Goal: Navigation & Orientation: Find specific page/section

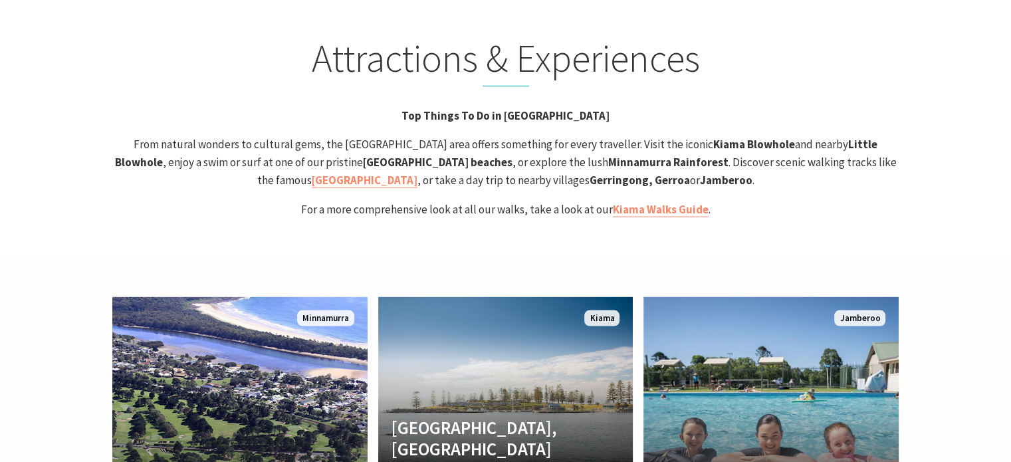
scroll to position [2658, 0]
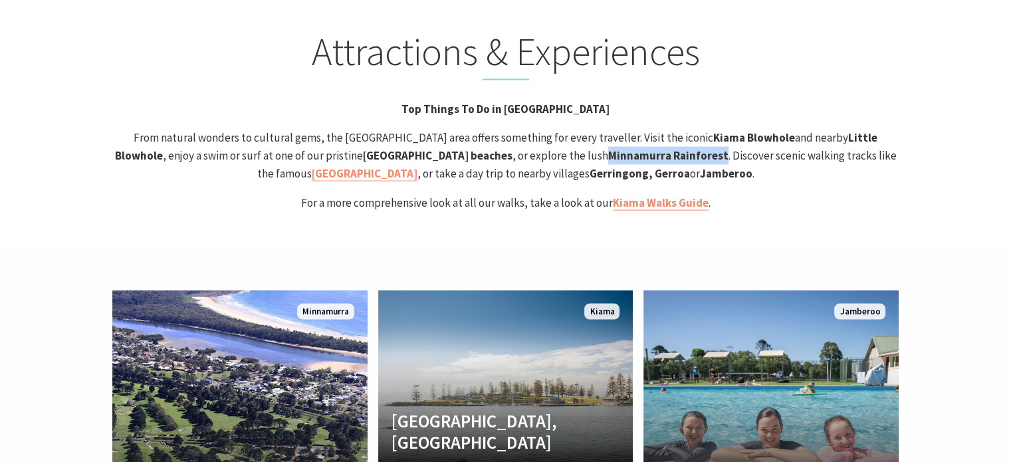
drag, startPoint x: 423, startPoint y: 90, endPoint x: 534, endPoint y: 89, distance: 111.6
click at [608, 148] on strong "Minnamurra Rainforest" at bounding box center [668, 155] width 120 height 15
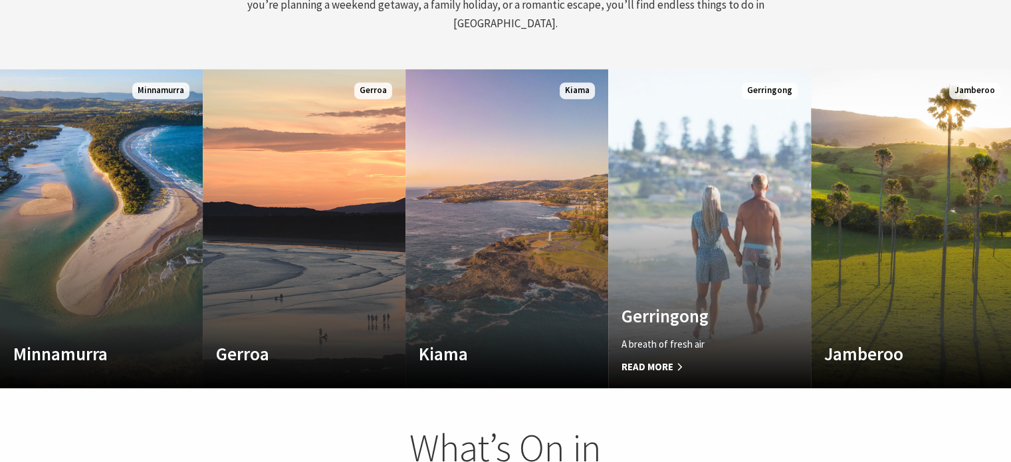
scroll to position [664, 0]
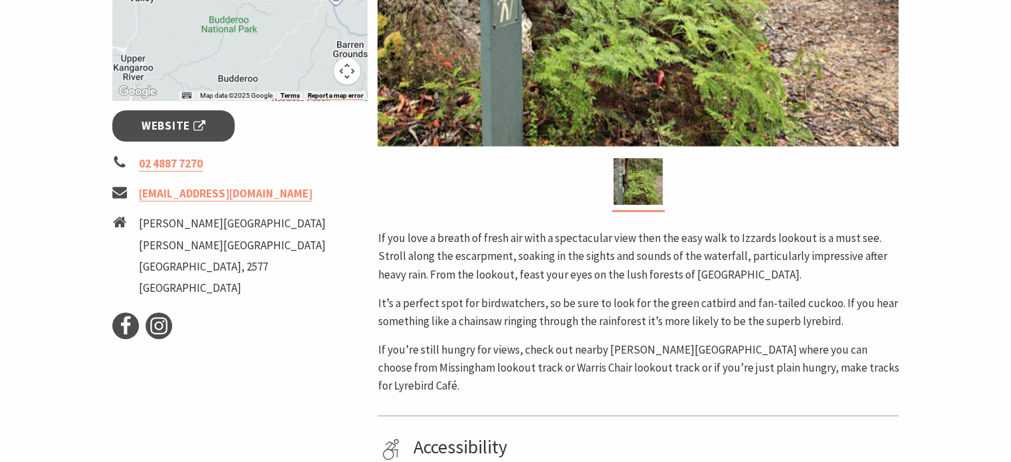
scroll to position [443, 0]
click at [172, 123] on span "Website" at bounding box center [174, 127] width 64 height 18
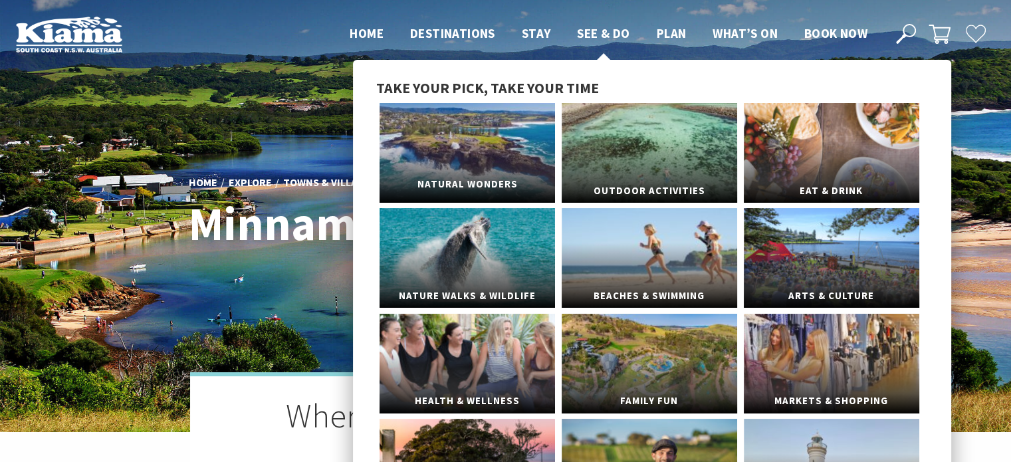
click at [514, 153] on link "Natural Wonders" at bounding box center [466, 153] width 175 height 100
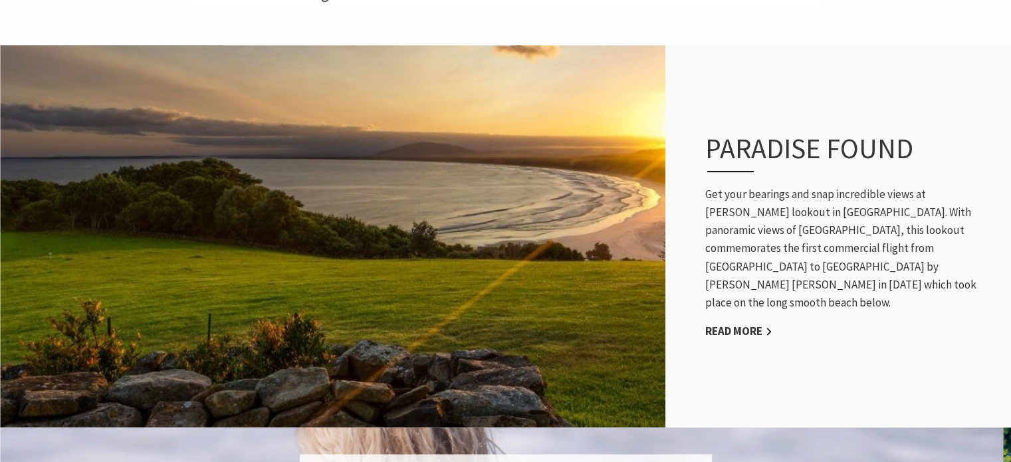
scroll to position [775, 0]
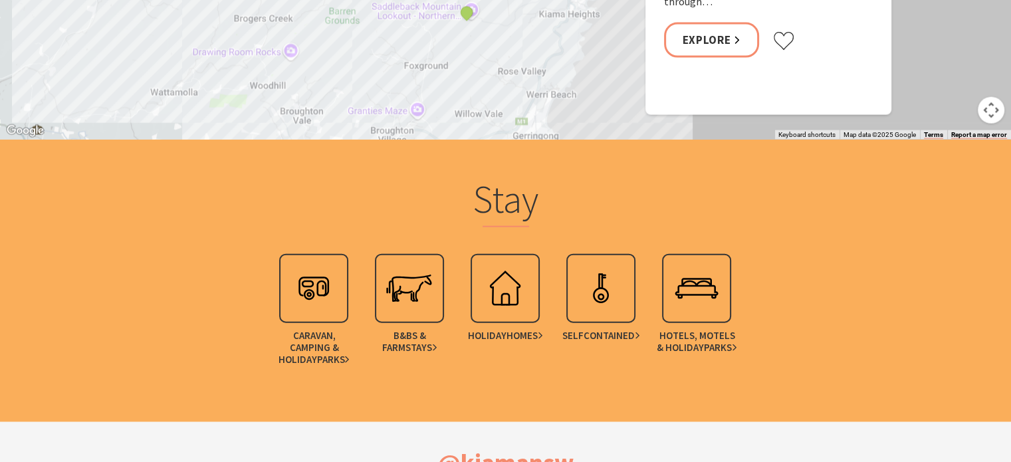
scroll to position [2768, 0]
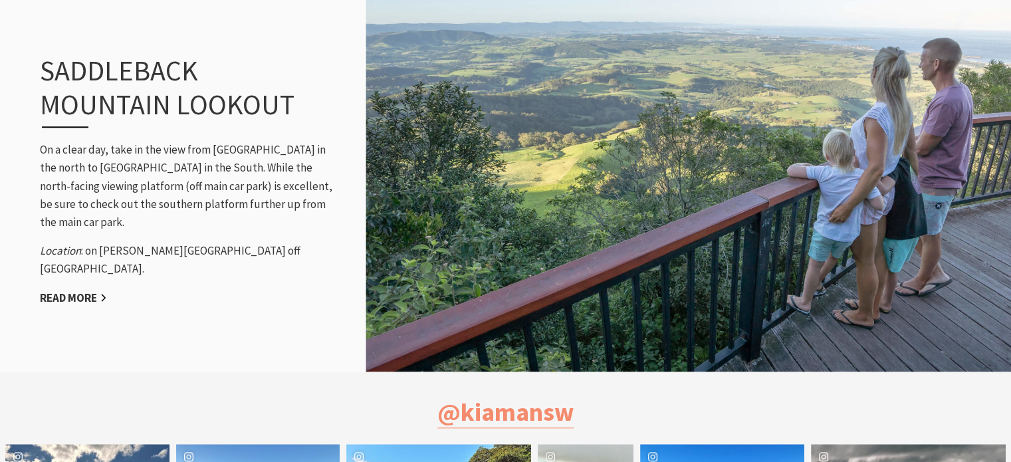
scroll to position [1218, 0]
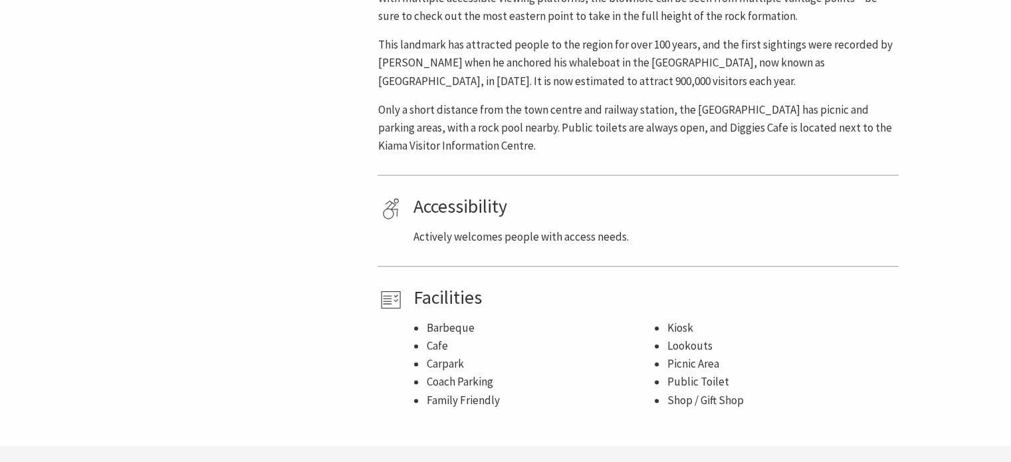
scroll to position [775, 0]
